Goal: Entertainment & Leisure: Consume media (video, audio)

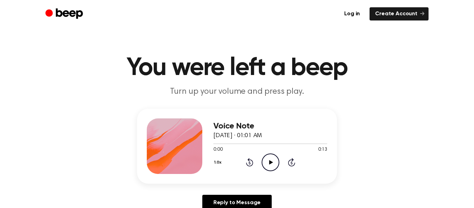
click at [267, 159] on icon "Play Audio" at bounding box center [271, 163] width 18 height 18
click at [265, 168] on icon "Play Audio" at bounding box center [271, 163] width 18 height 18
click at [270, 164] on icon at bounding box center [270, 162] width 3 height 5
click at [270, 165] on icon "Play Audio" at bounding box center [271, 163] width 18 height 18
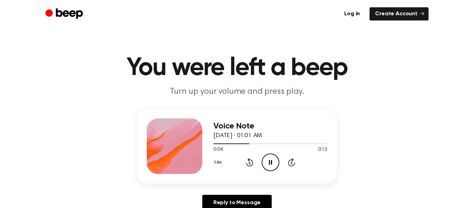
click at [271, 162] on icon "Pause Audio" at bounding box center [271, 163] width 18 height 18
click at [265, 172] on div "Voice Note [DATE] · 01:01 AM 0:04 0:13 Your browser does not support the [objec…" at bounding box center [271, 146] width 114 height 56
click at [275, 167] on icon "Play Audio" at bounding box center [271, 163] width 18 height 18
click at [269, 168] on icon "Pause Audio" at bounding box center [271, 163] width 18 height 18
click at [250, 163] on icon at bounding box center [250, 163] width 2 height 3
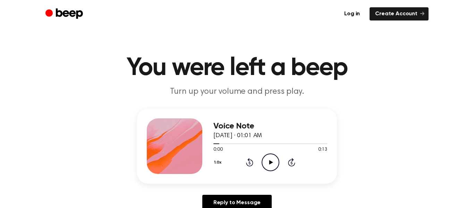
click at [272, 166] on icon "Play Audio" at bounding box center [271, 163] width 18 height 18
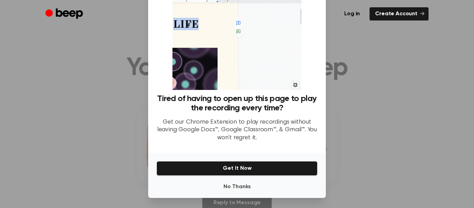
scroll to position [41, 0]
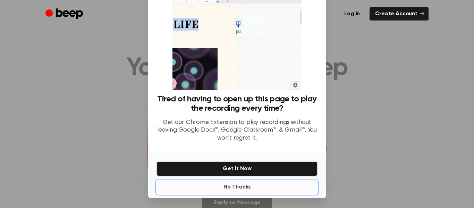
click at [236, 193] on button "No Thanks" at bounding box center [237, 187] width 161 height 14
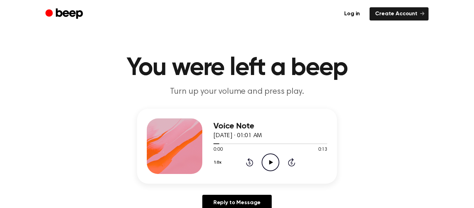
click at [272, 165] on icon "Play Audio" at bounding box center [271, 163] width 18 height 18
click at [278, 164] on icon "Pause Audio" at bounding box center [271, 163] width 18 height 18
click at [267, 163] on icon "Play Audio" at bounding box center [271, 163] width 18 height 18
click at [267, 163] on icon "Pause Audio" at bounding box center [271, 163] width 18 height 18
click at [277, 159] on icon "Play Audio" at bounding box center [271, 163] width 18 height 18
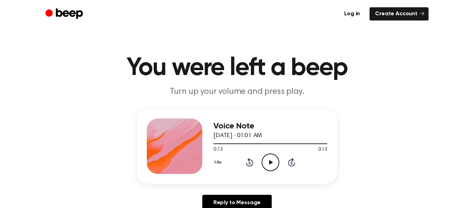
click at [249, 158] on icon at bounding box center [249, 162] width 7 height 8
click at [248, 161] on icon at bounding box center [249, 162] width 7 height 8
click at [248, 161] on icon "Rewind 5 seconds" at bounding box center [250, 162] width 8 height 9
click at [272, 163] on icon "Play Audio" at bounding box center [271, 163] width 18 height 18
click at [272, 163] on icon "Pause Audio" at bounding box center [271, 163] width 18 height 18
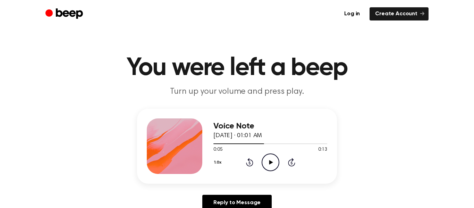
click at [274, 163] on icon "Play Audio" at bounding box center [271, 163] width 18 height 18
click at [274, 163] on icon "Pause Audio" at bounding box center [271, 163] width 18 height 18
click at [275, 163] on icon "Play Audio" at bounding box center [271, 163] width 18 height 18
click at [249, 161] on icon at bounding box center [249, 162] width 7 height 8
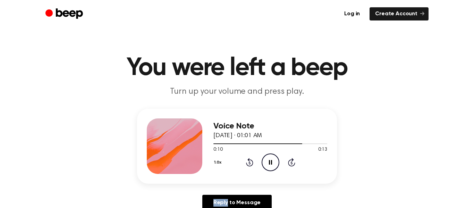
click at [271, 159] on icon "Pause Audio" at bounding box center [271, 163] width 18 height 18
click at [271, 159] on icon "Play Audio" at bounding box center [271, 163] width 18 height 18
click at [253, 162] on icon at bounding box center [249, 162] width 7 height 8
click at [268, 164] on icon "Play Audio" at bounding box center [271, 163] width 18 height 18
